Goal: Navigation & Orientation: Find specific page/section

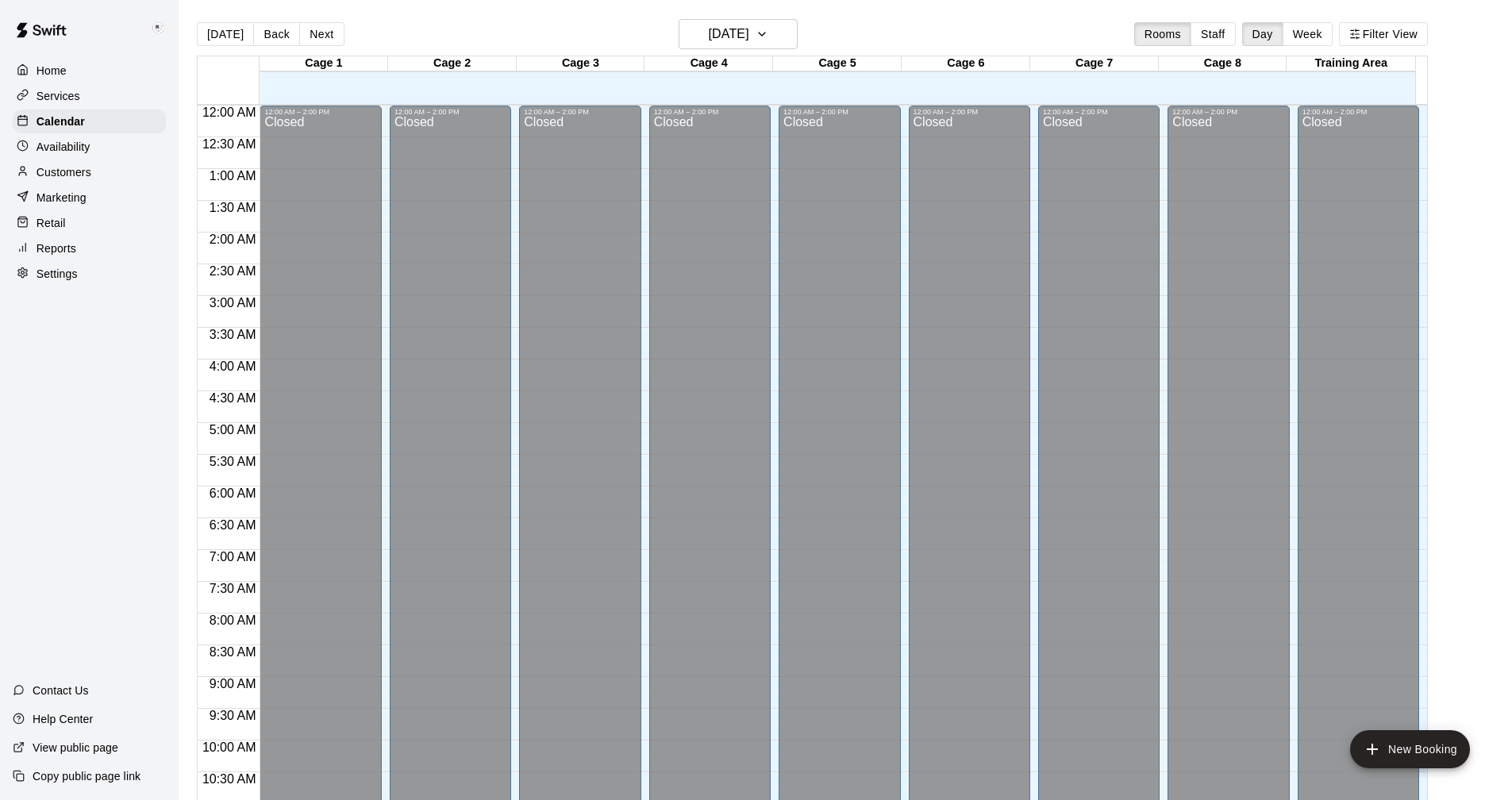
scroll to position [763, 0]
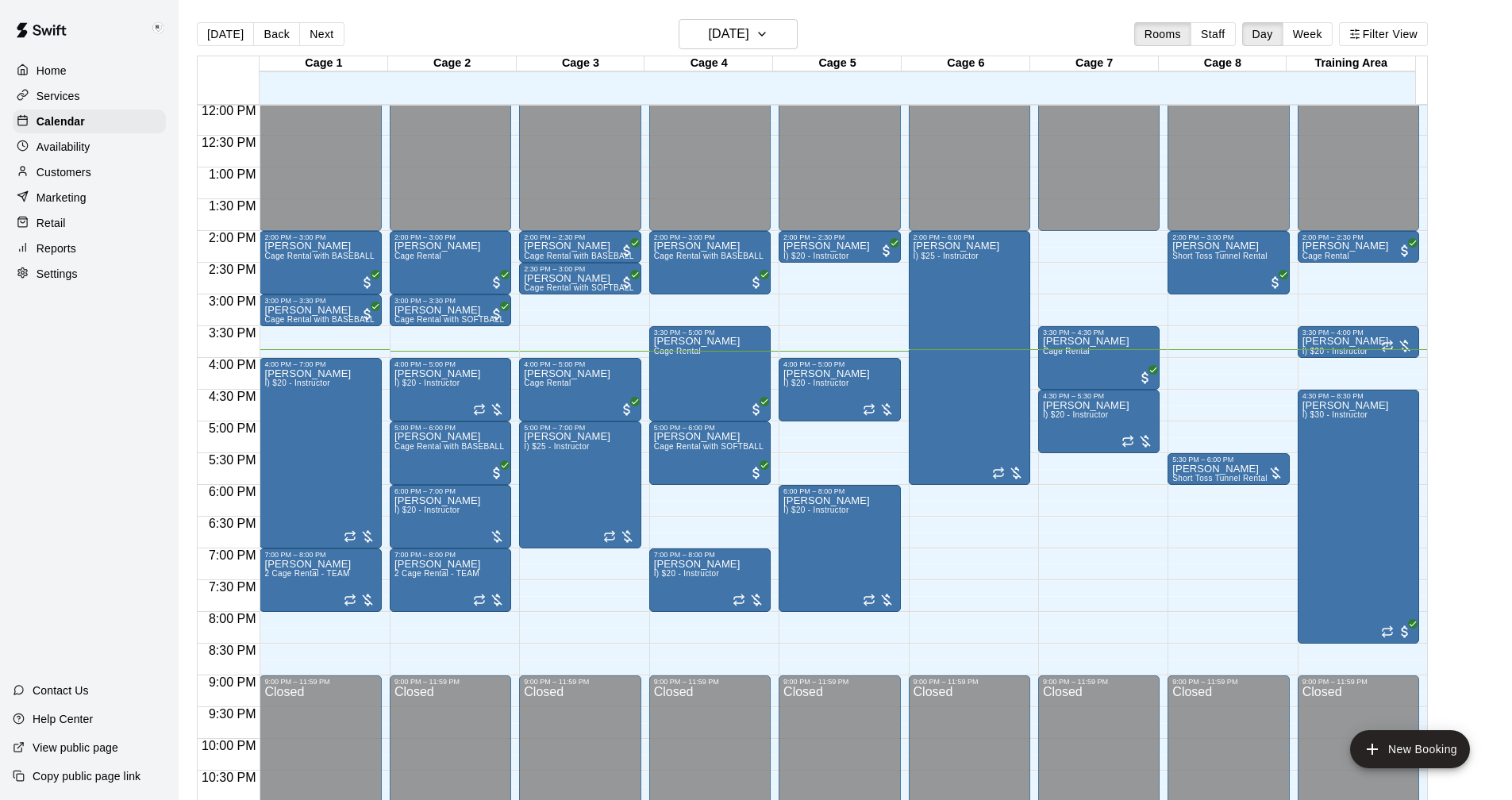
click at [43, 165] on div "Customers" at bounding box center [89, 172] width 154 height 24
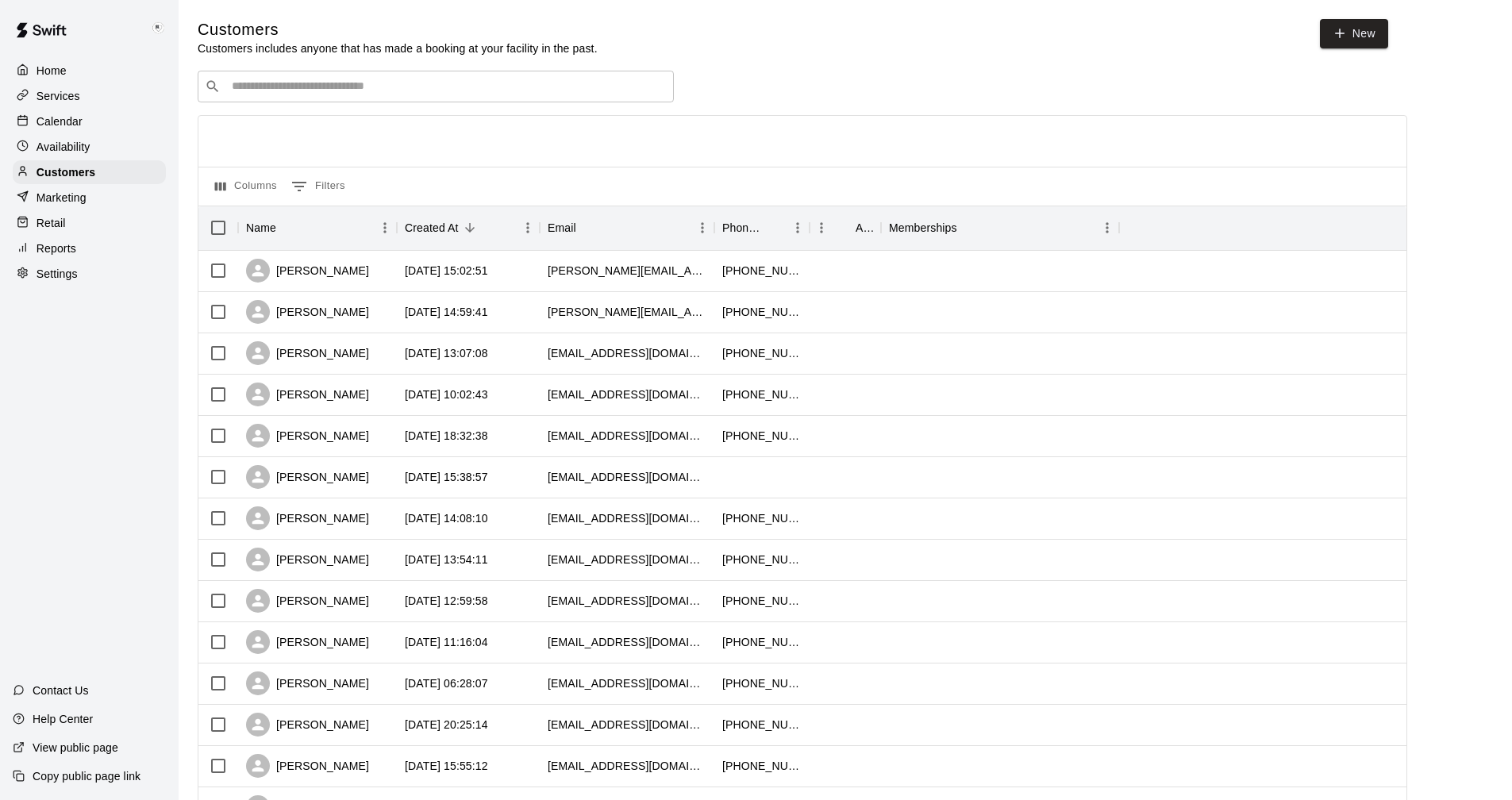
click at [291, 88] on input "Search customers by name or email" at bounding box center [446, 86] width 440 height 15
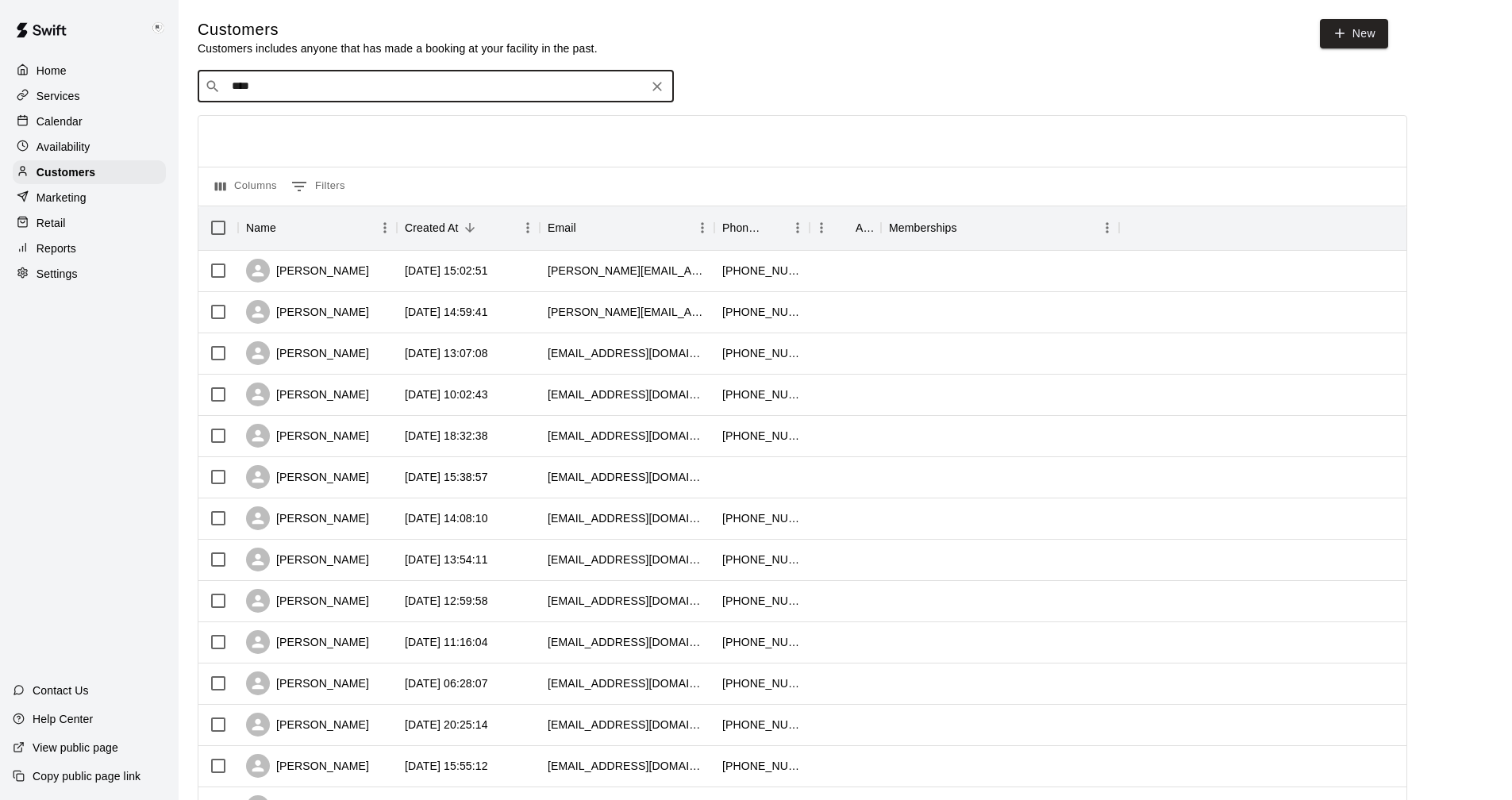
type input "****"
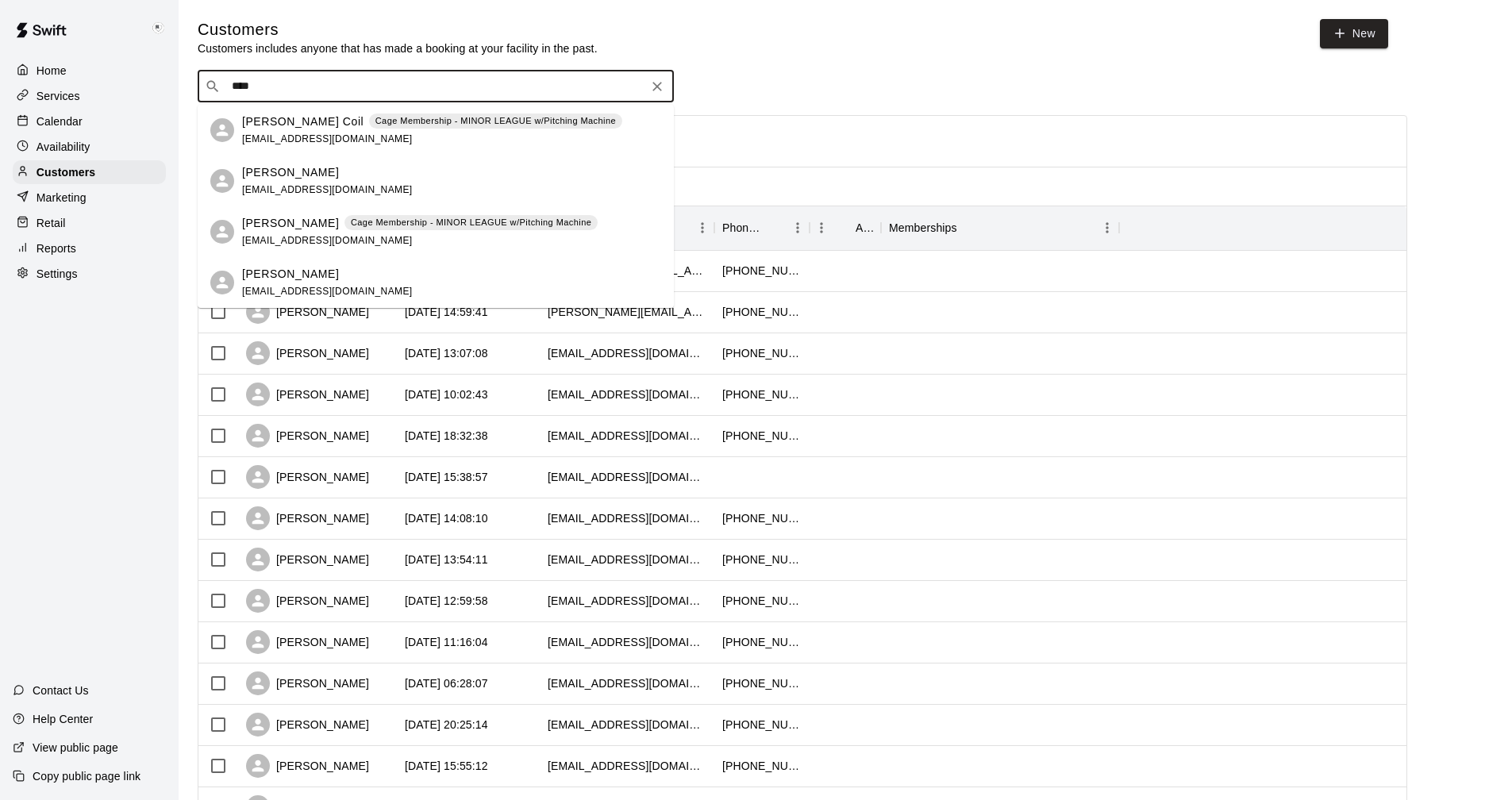
click at [260, 120] on p "[PERSON_NAME] Coil" at bounding box center [303, 121] width 122 height 16
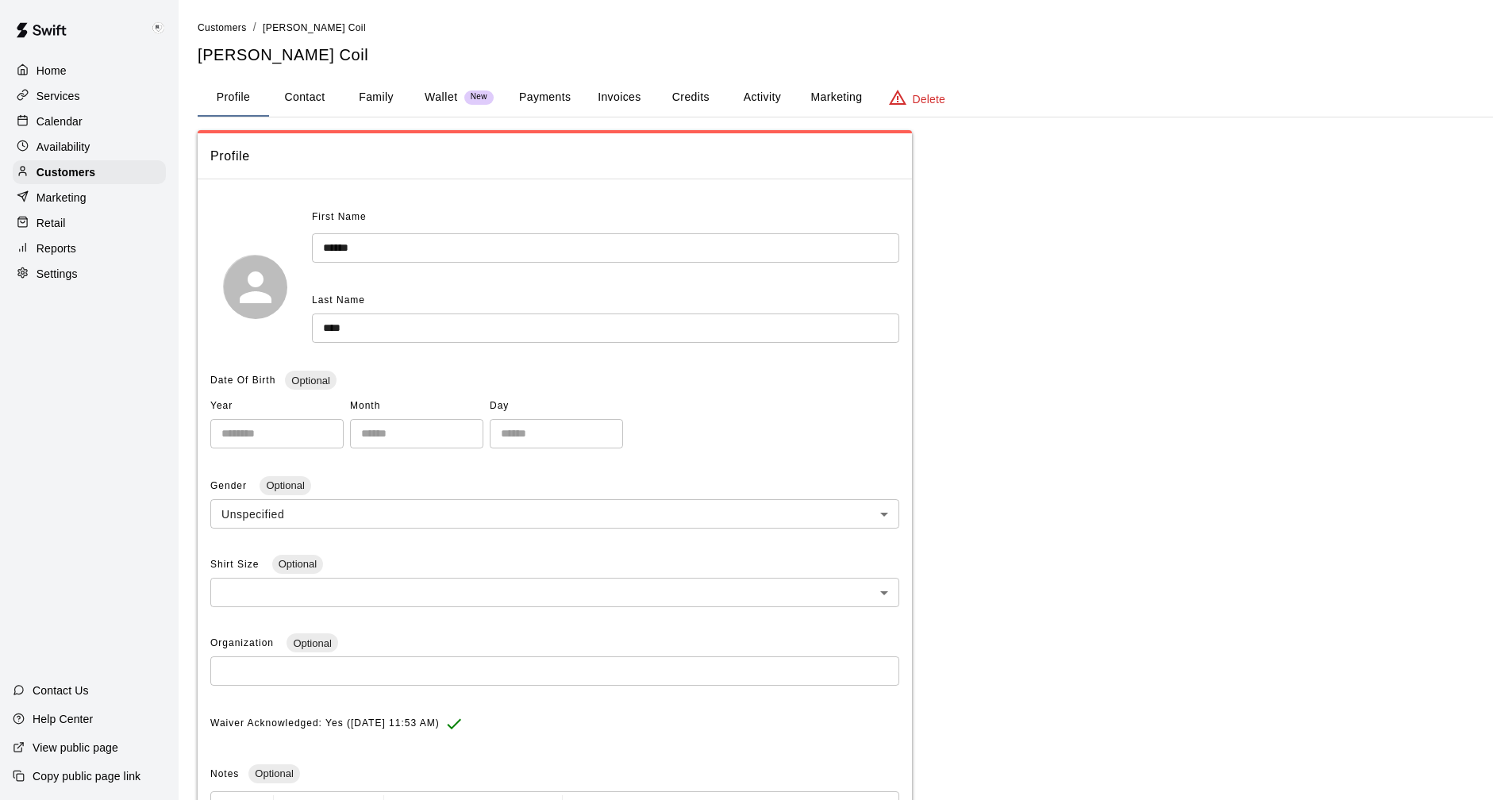
click at [759, 96] on button "Activity" at bounding box center [762, 97] width 71 height 38
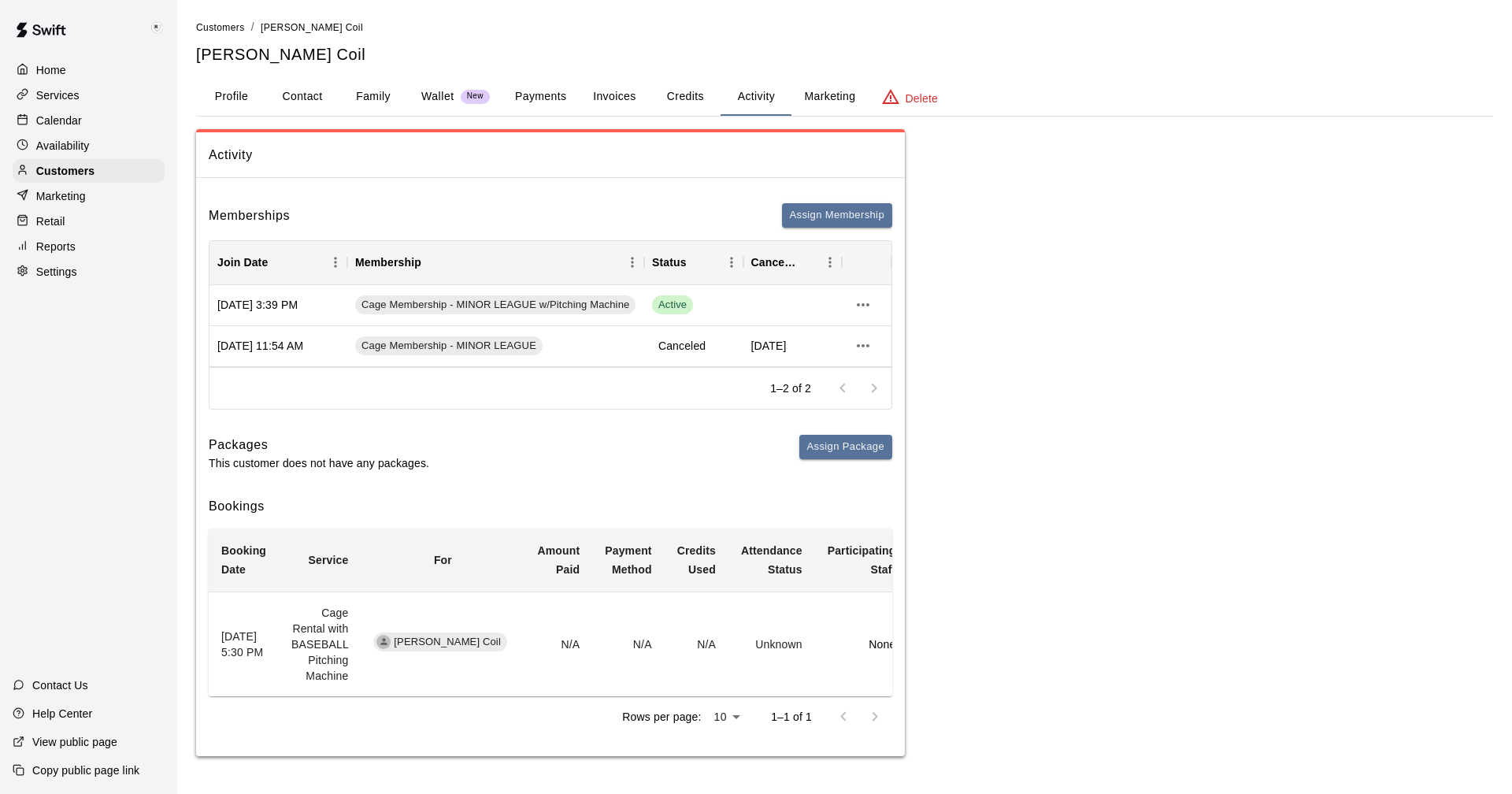
click at [545, 95] on button "Payments" at bounding box center [541, 96] width 77 height 37
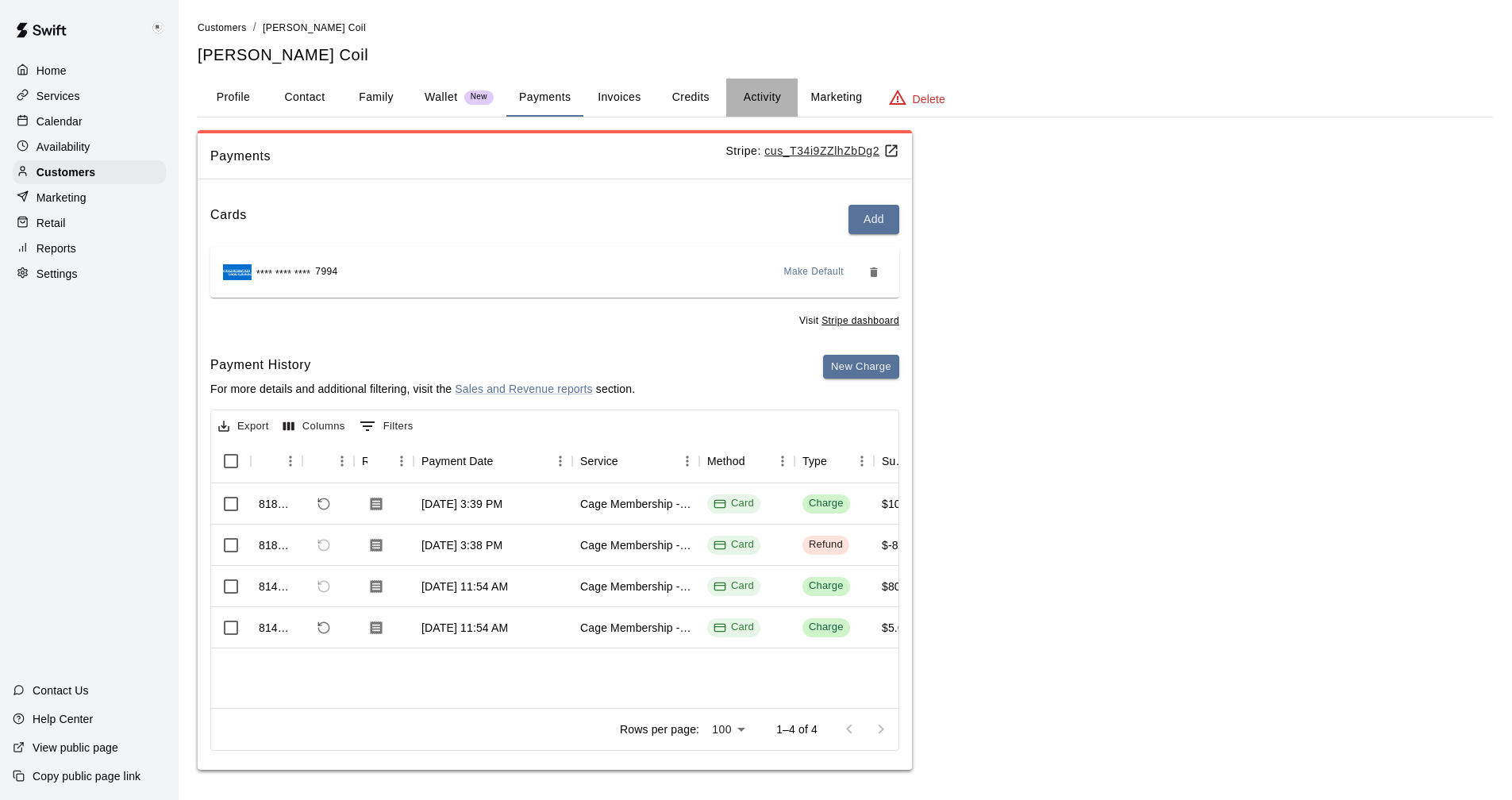
click at [760, 101] on button "Activity" at bounding box center [762, 97] width 71 height 38
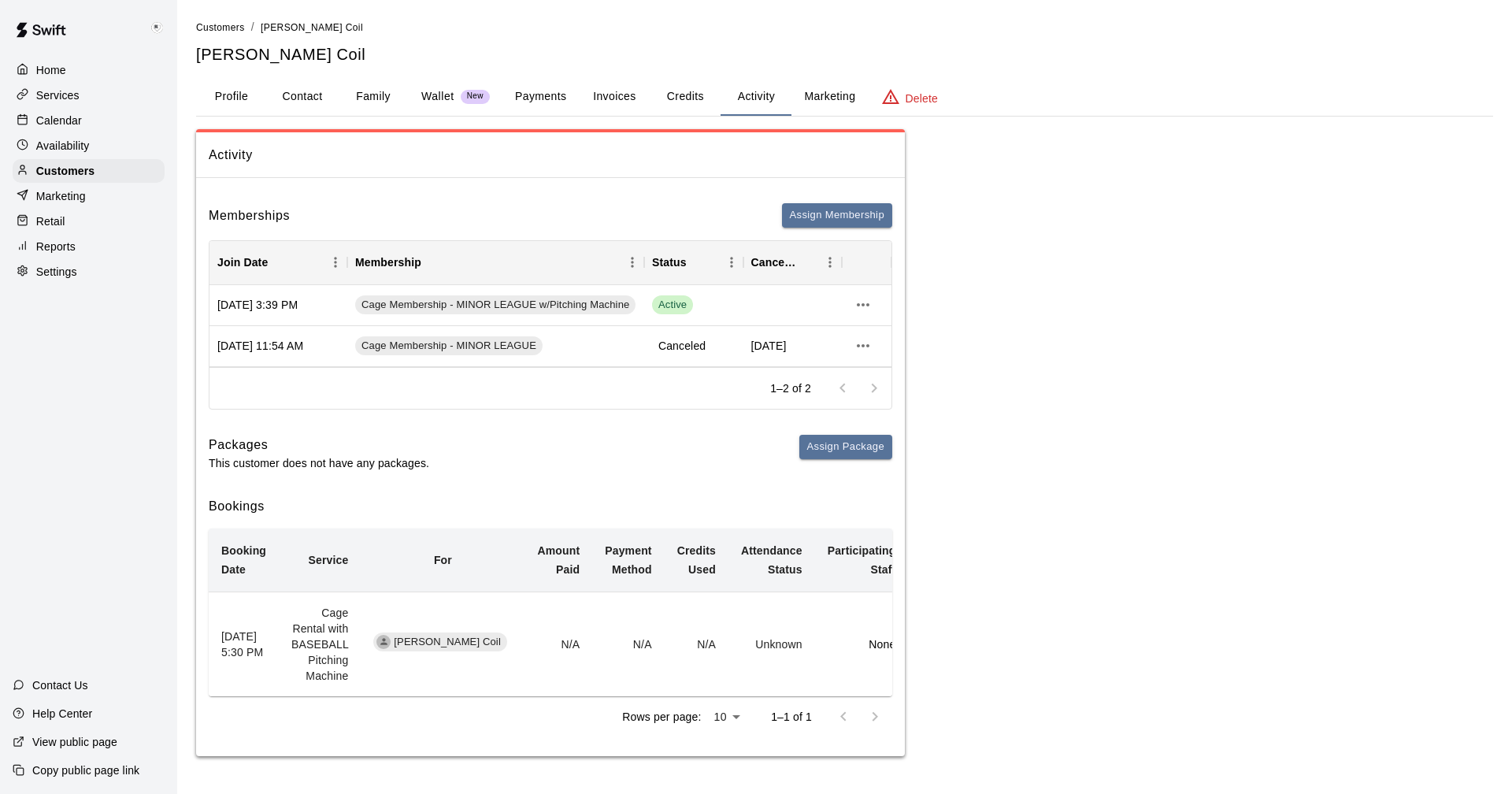
click at [684, 94] on button "Credits" at bounding box center [686, 96] width 71 height 37
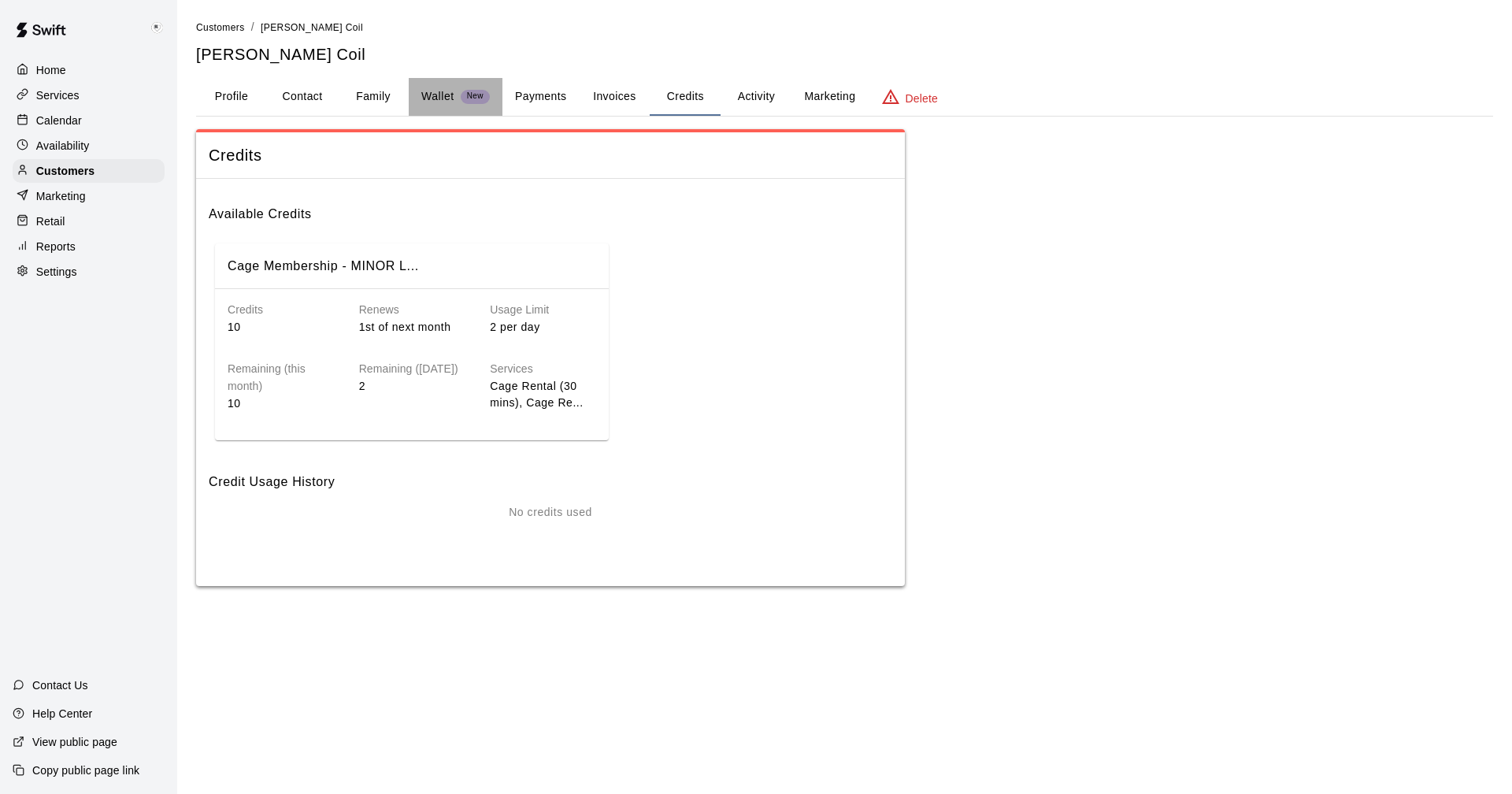
click at [436, 96] on p "Wallet" at bounding box center [437, 96] width 33 height 16
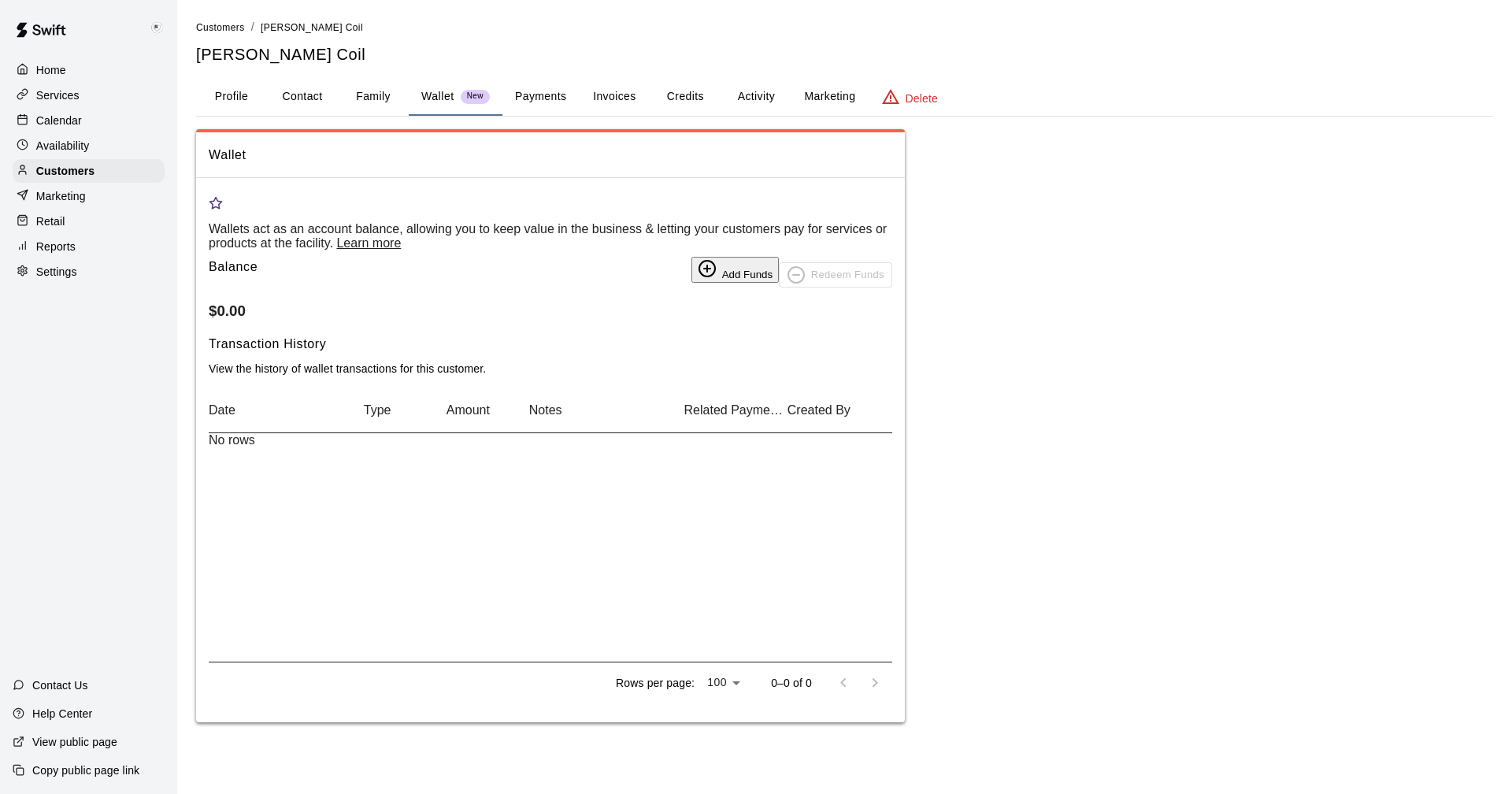
click at [51, 117] on p "Calendar" at bounding box center [59, 120] width 46 height 15
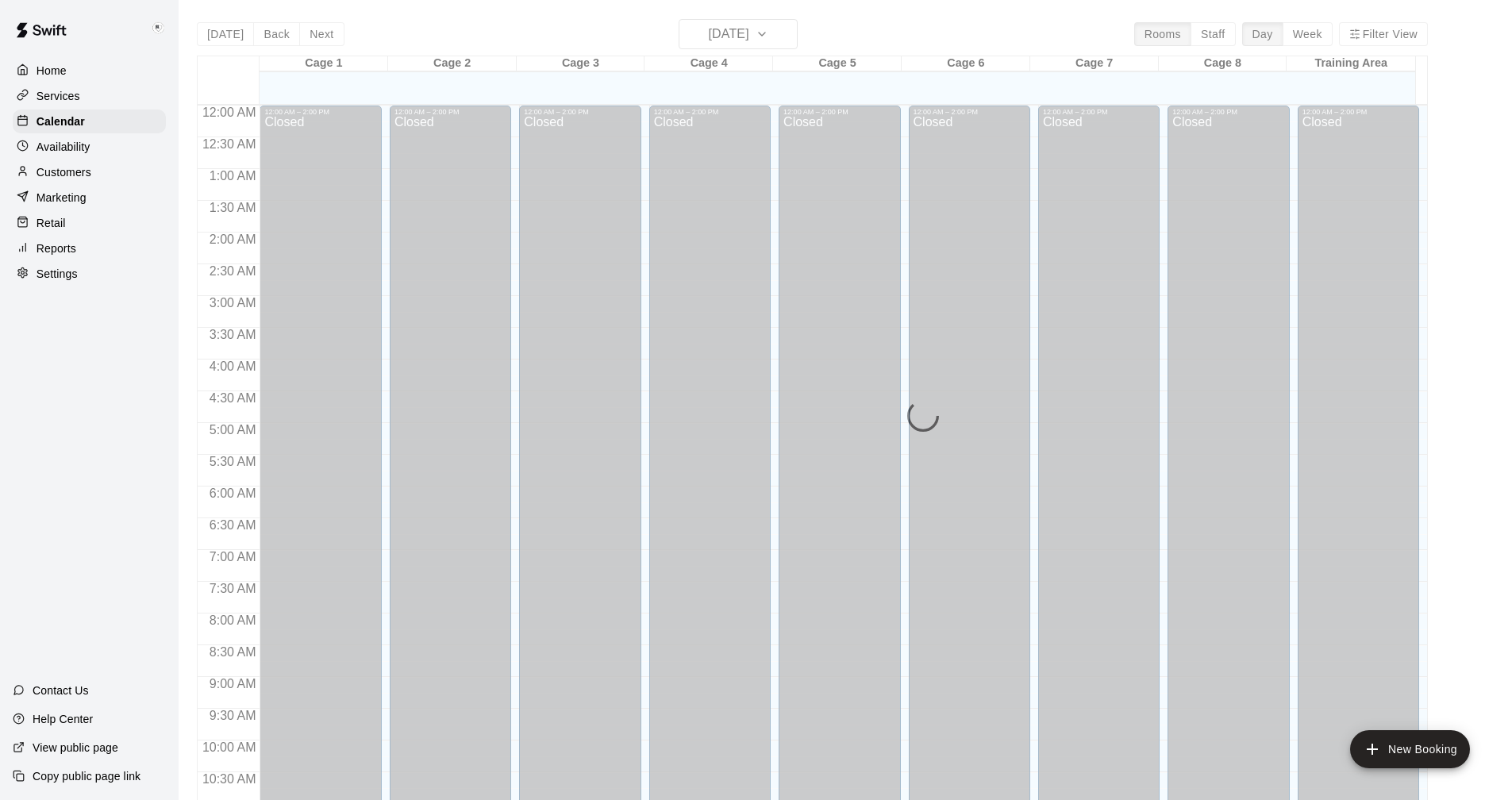
scroll to position [763, 0]
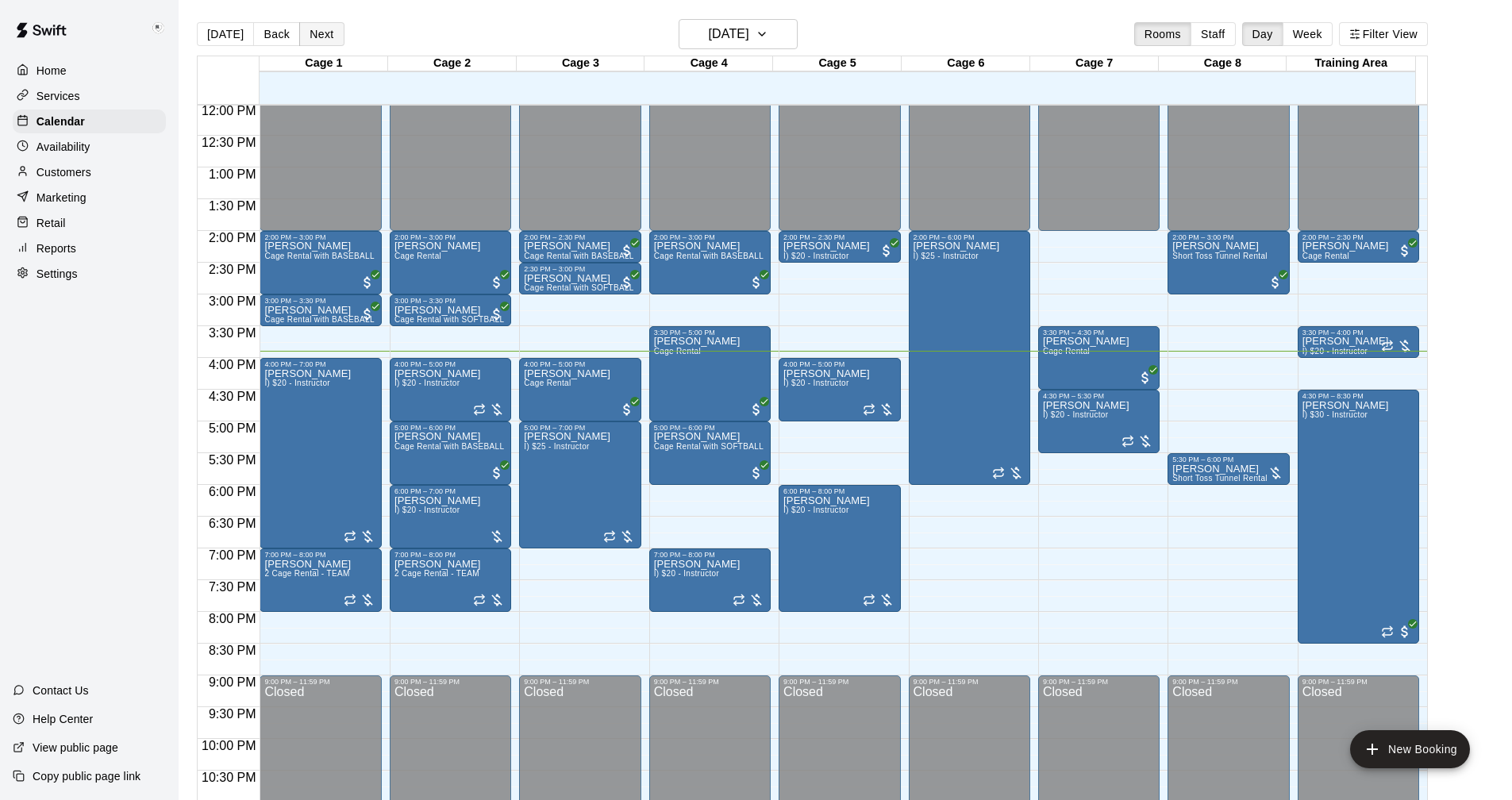
click at [308, 28] on button "Next" at bounding box center [322, 34] width 44 height 24
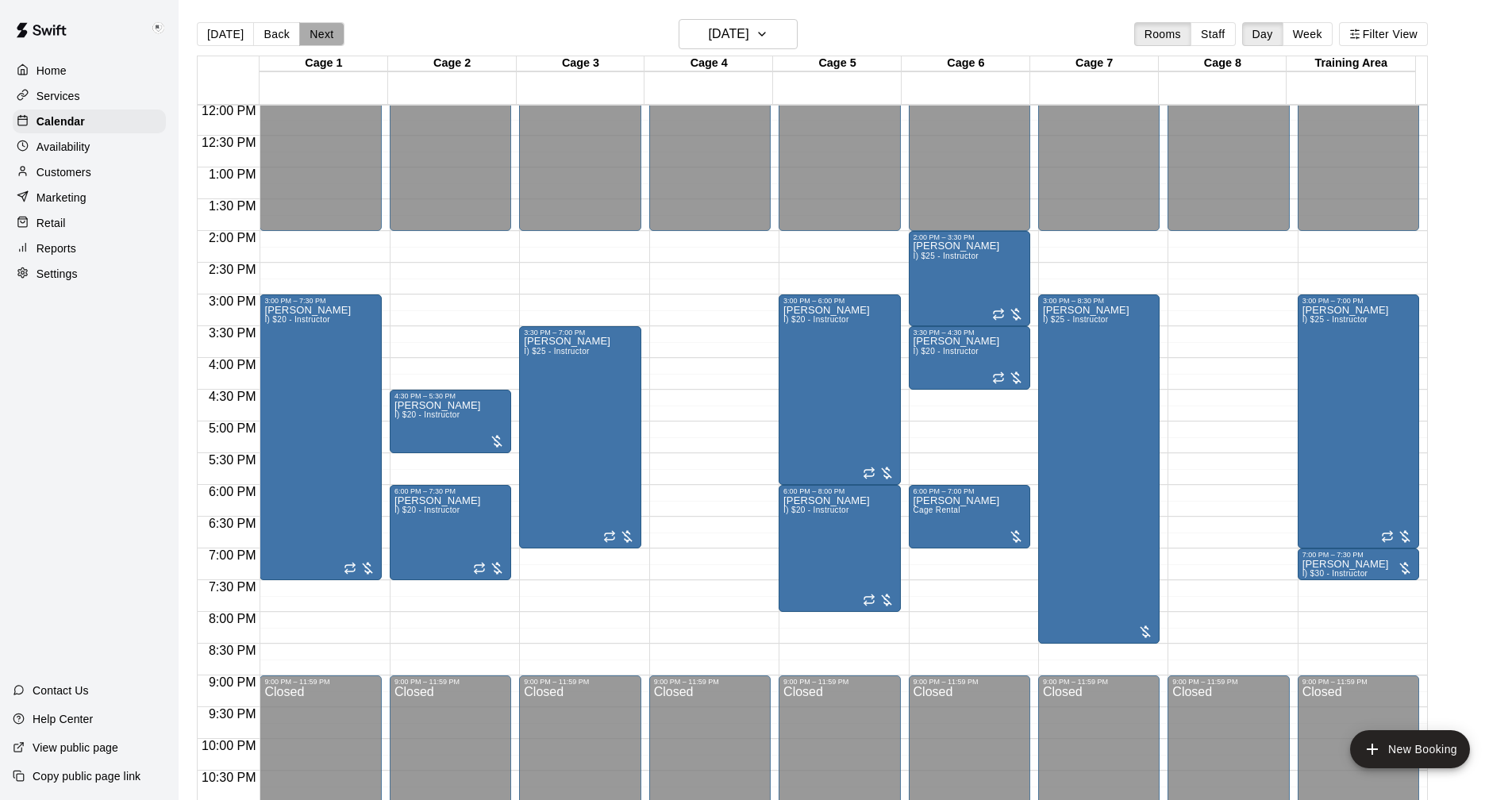
click at [308, 30] on button "Next" at bounding box center [322, 34] width 44 height 24
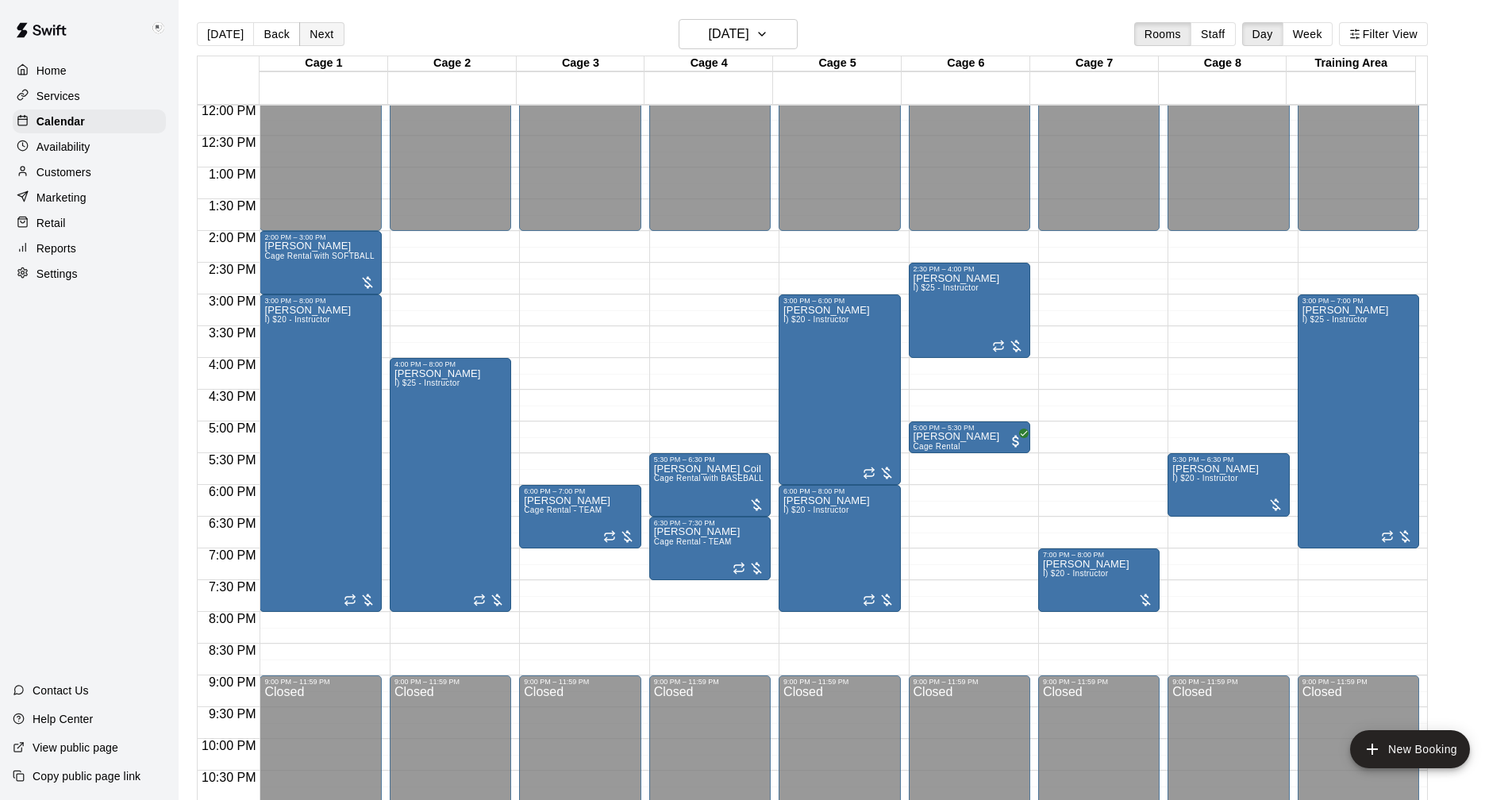
click at [312, 32] on button "Next" at bounding box center [322, 34] width 44 height 24
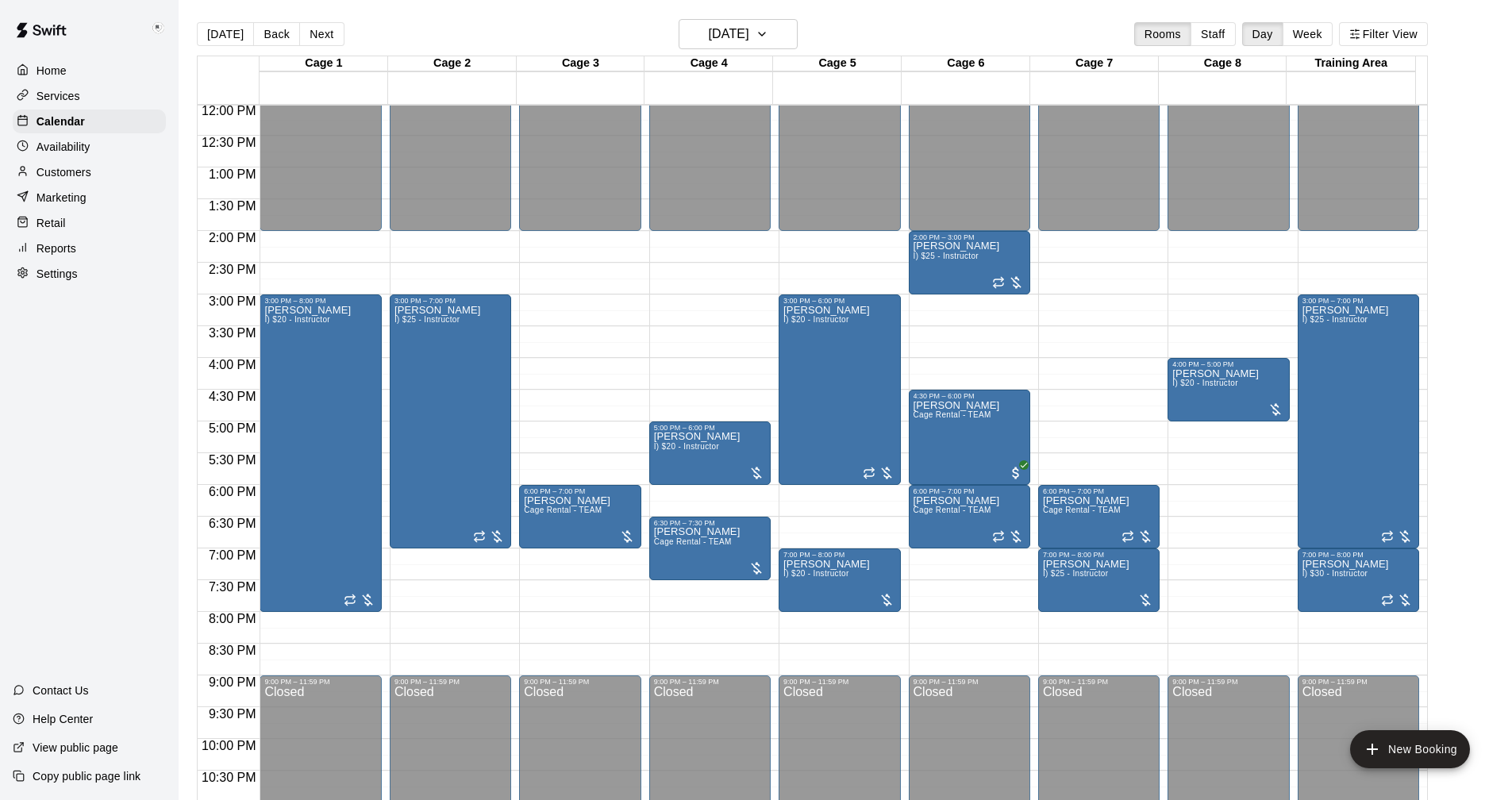
click at [49, 65] on p "Home" at bounding box center [51, 71] width 30 height 15
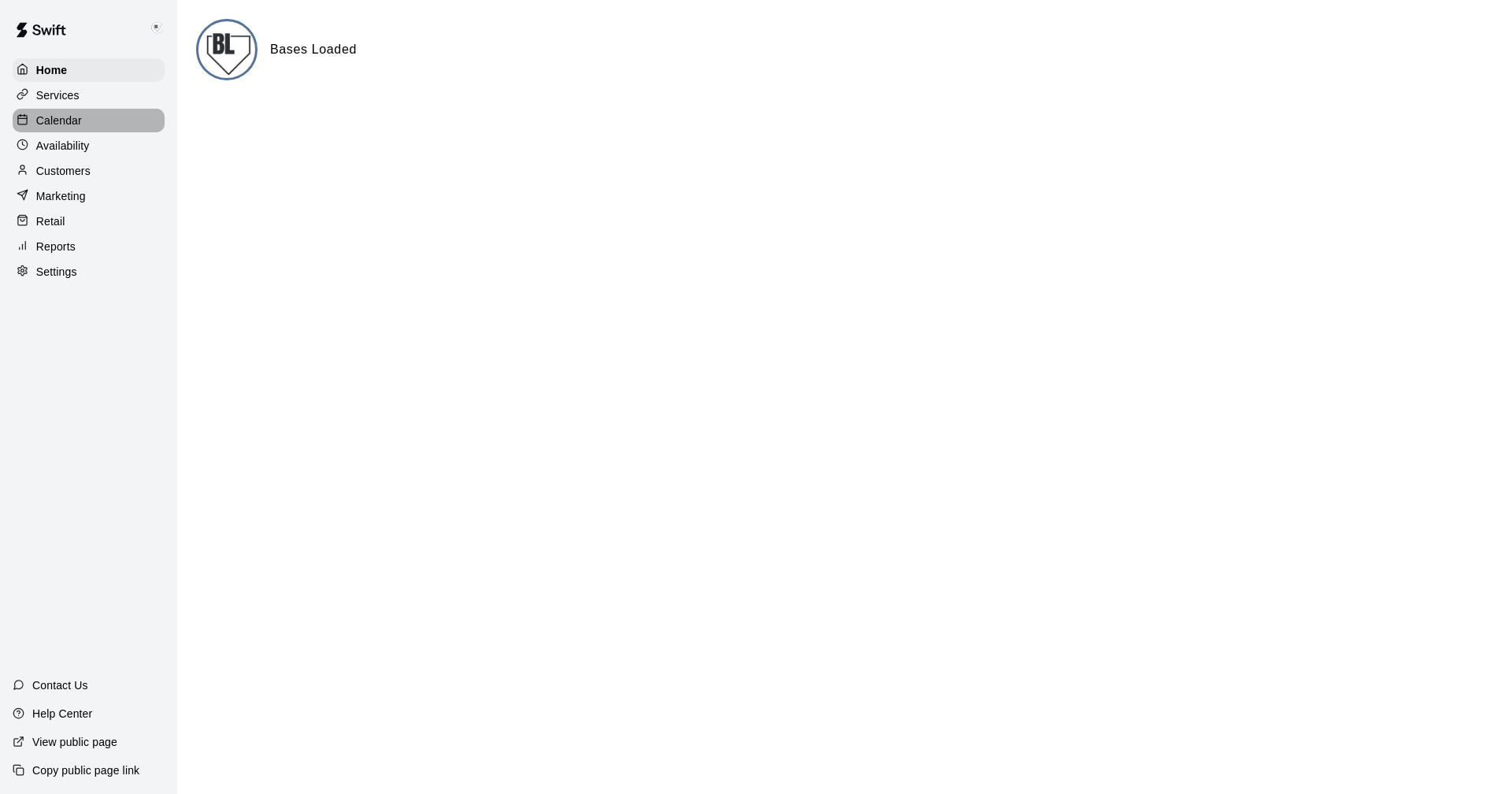
click at [53, 121] on p "Calendar" at bounding box center [59, 120] width 46 height 15
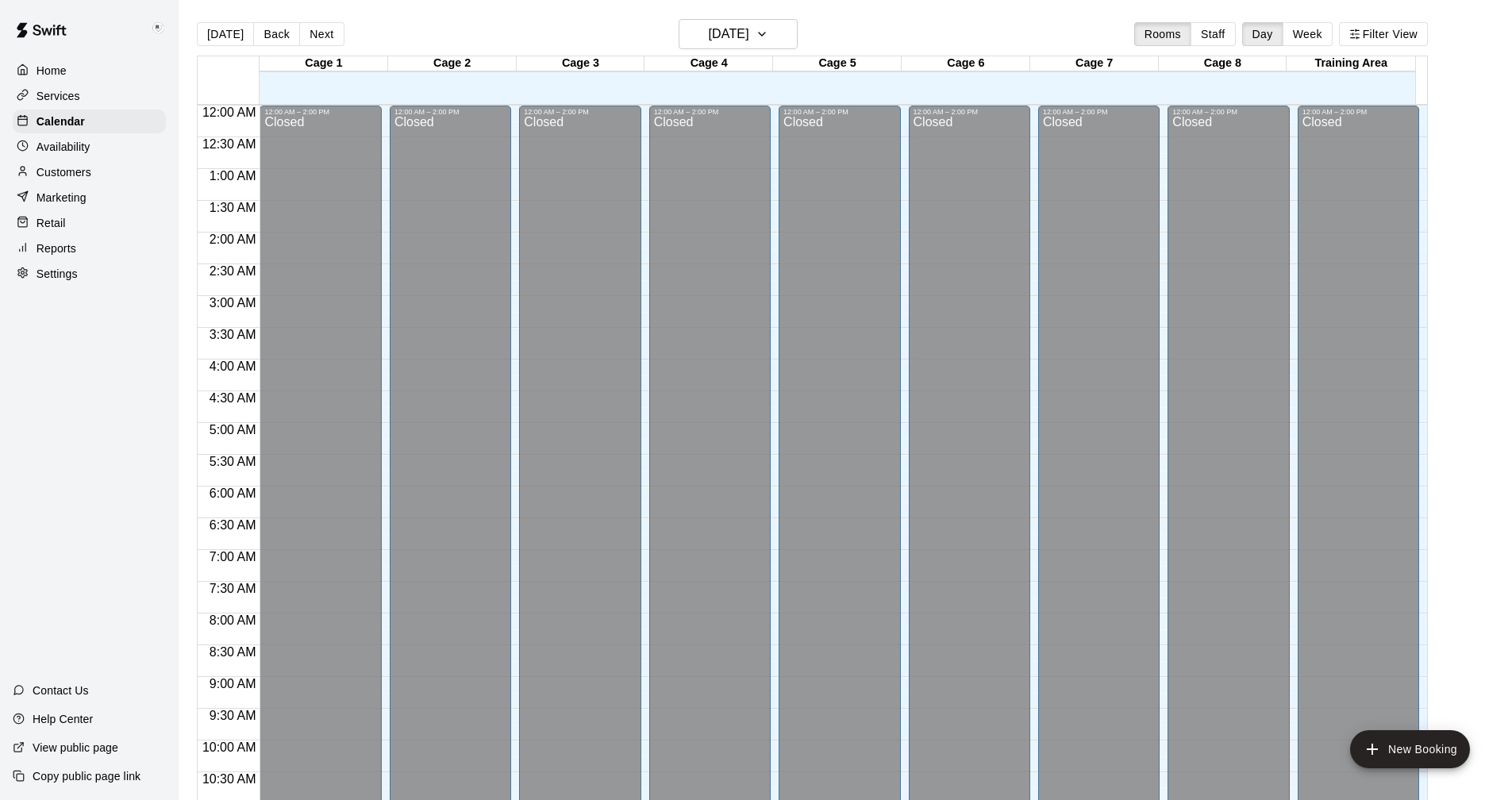
scroll to position [763, 0]
